Goal: Navigation & Orientation: Find specific page/section

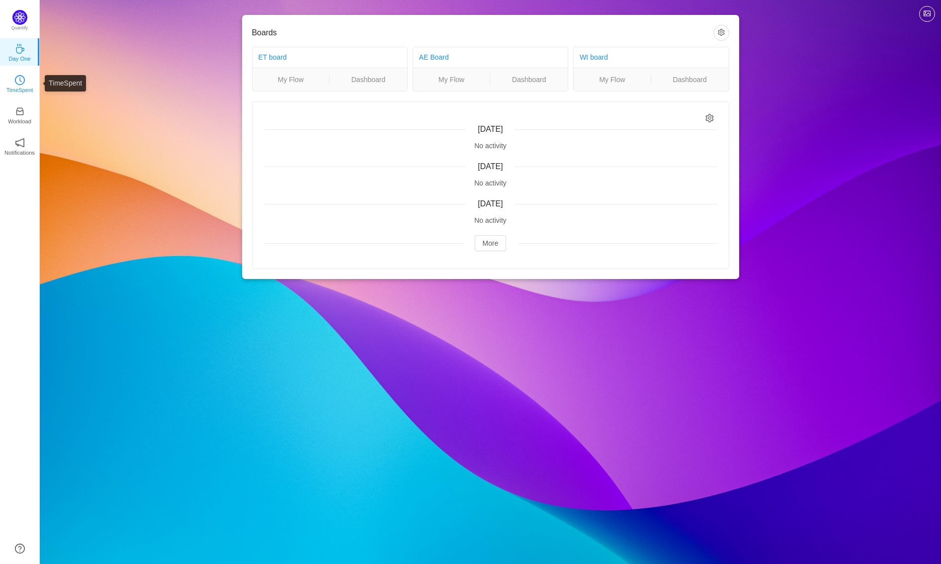
click at [25, 78] on link "TimeSpent" at bounding box center [20, 83] width 10 height 10
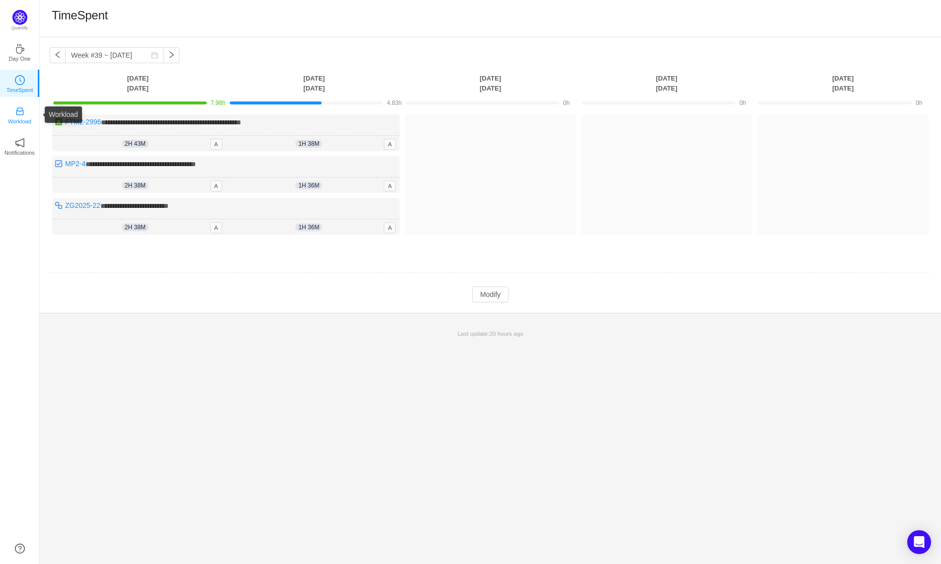
click at [23, 119] on p "Workload" at bounding box center [19, 121] width 23 height 9
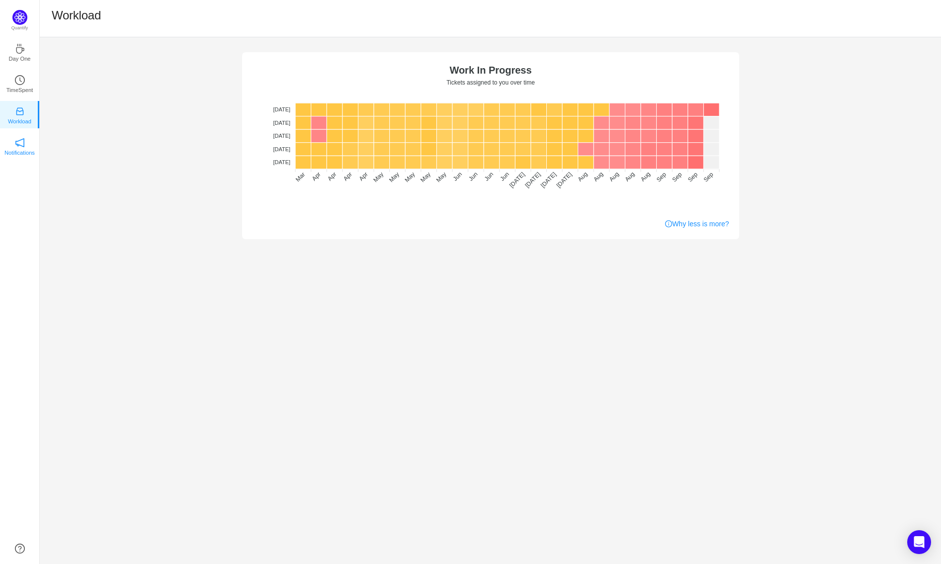
click at [15, 146] on link "Notifications" at bounding box center [20, 146] width 10 height 10
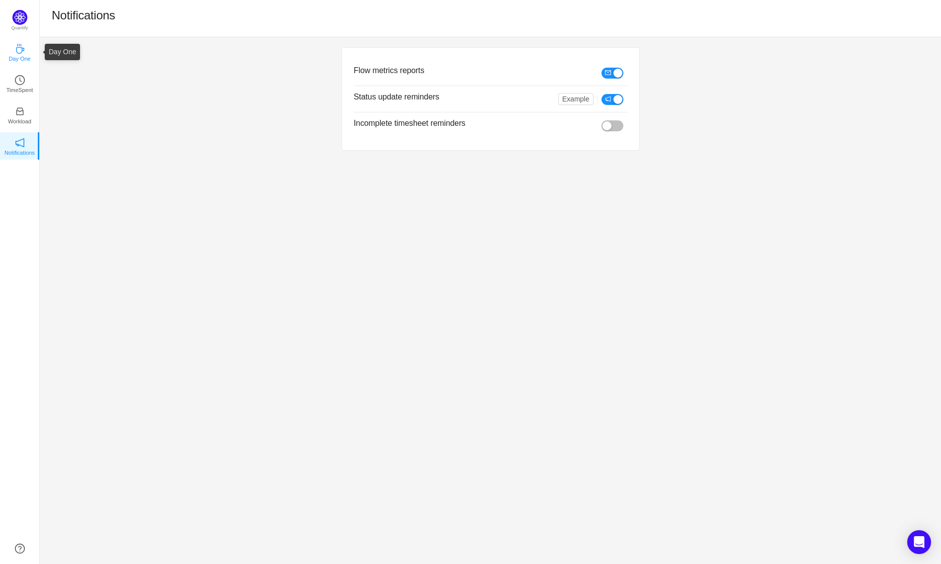
click at [19, 55] on p "Day One" at bounding box center [19, 58] width 22 height 9
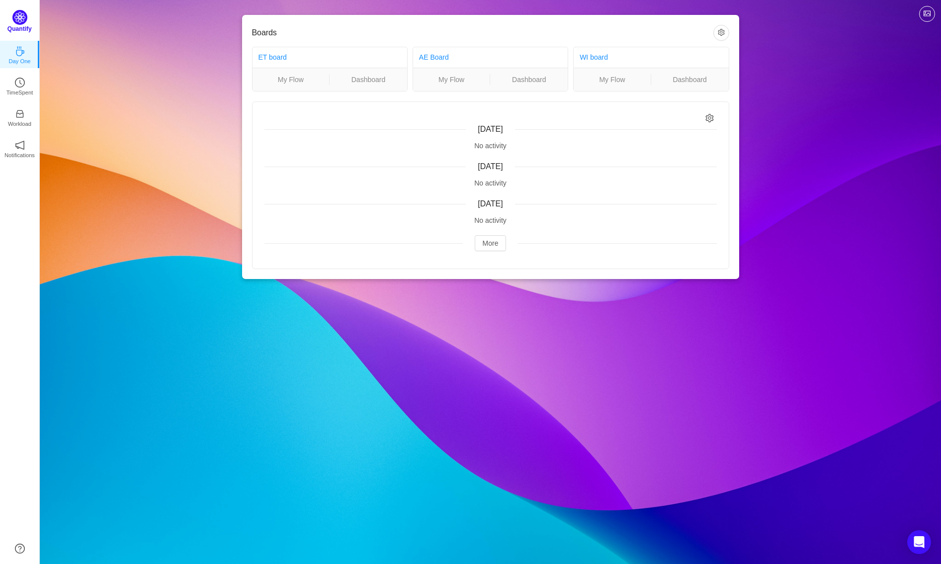
click at [21, 18] on img at bounding box center [19, 17] width 15 height 15
